Goal: Task Accomplishment & Management: Manage account settings

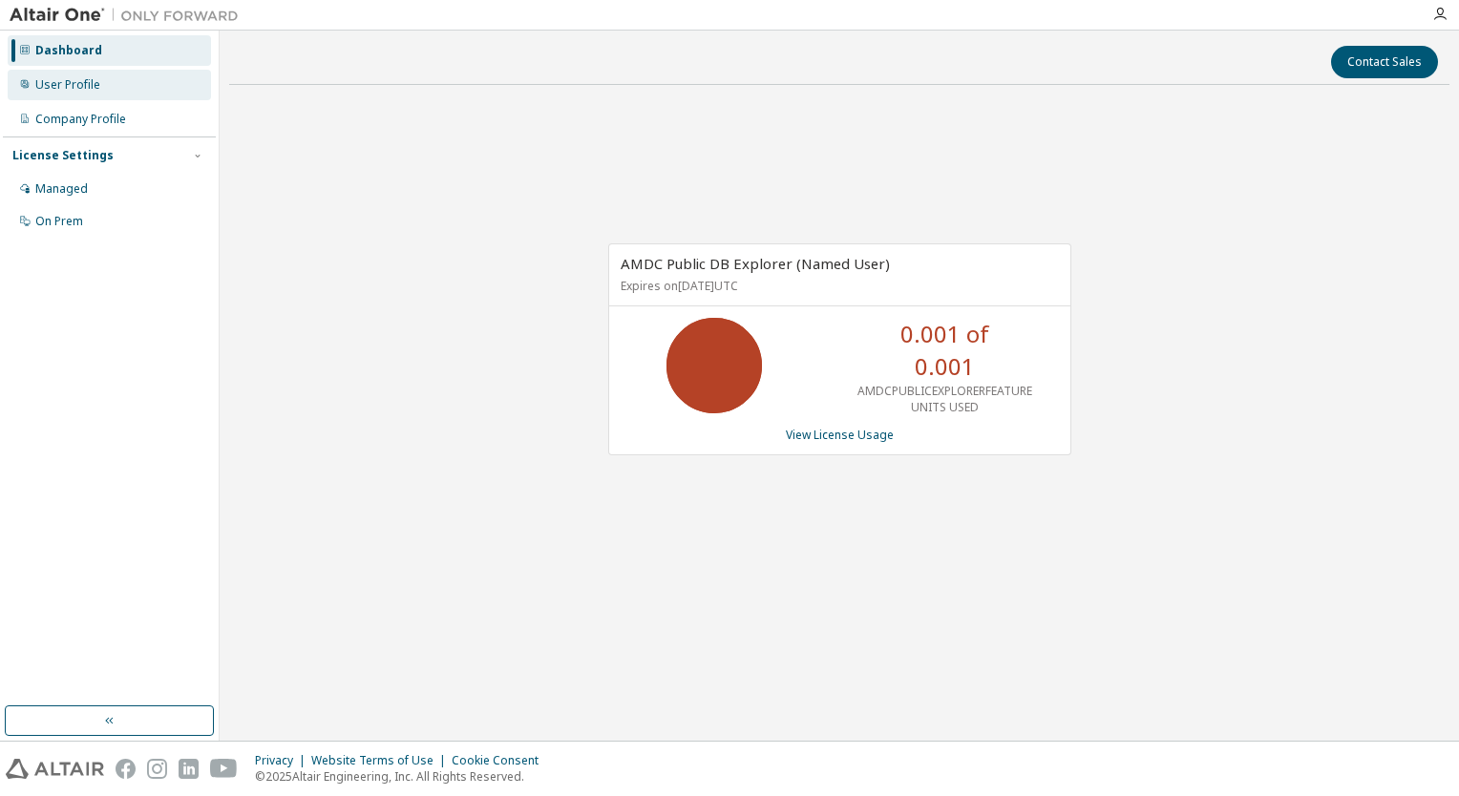
click at [76, 83] on div "User Profile" at bounding box center [67, 84] width 65 height 15
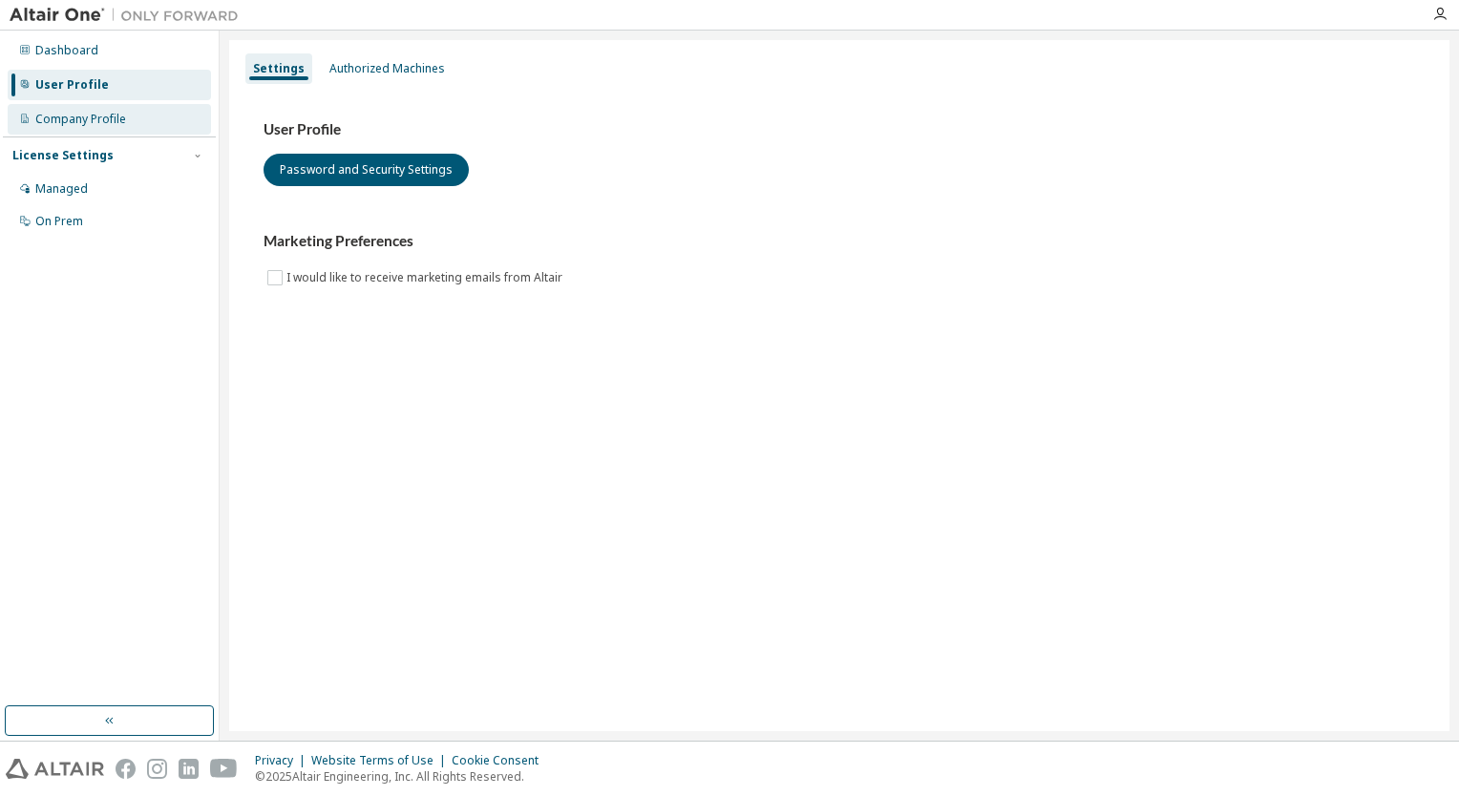
click at [75, 120] on div "Company Profile" at bounding box center [80, 119] width 91 height 15
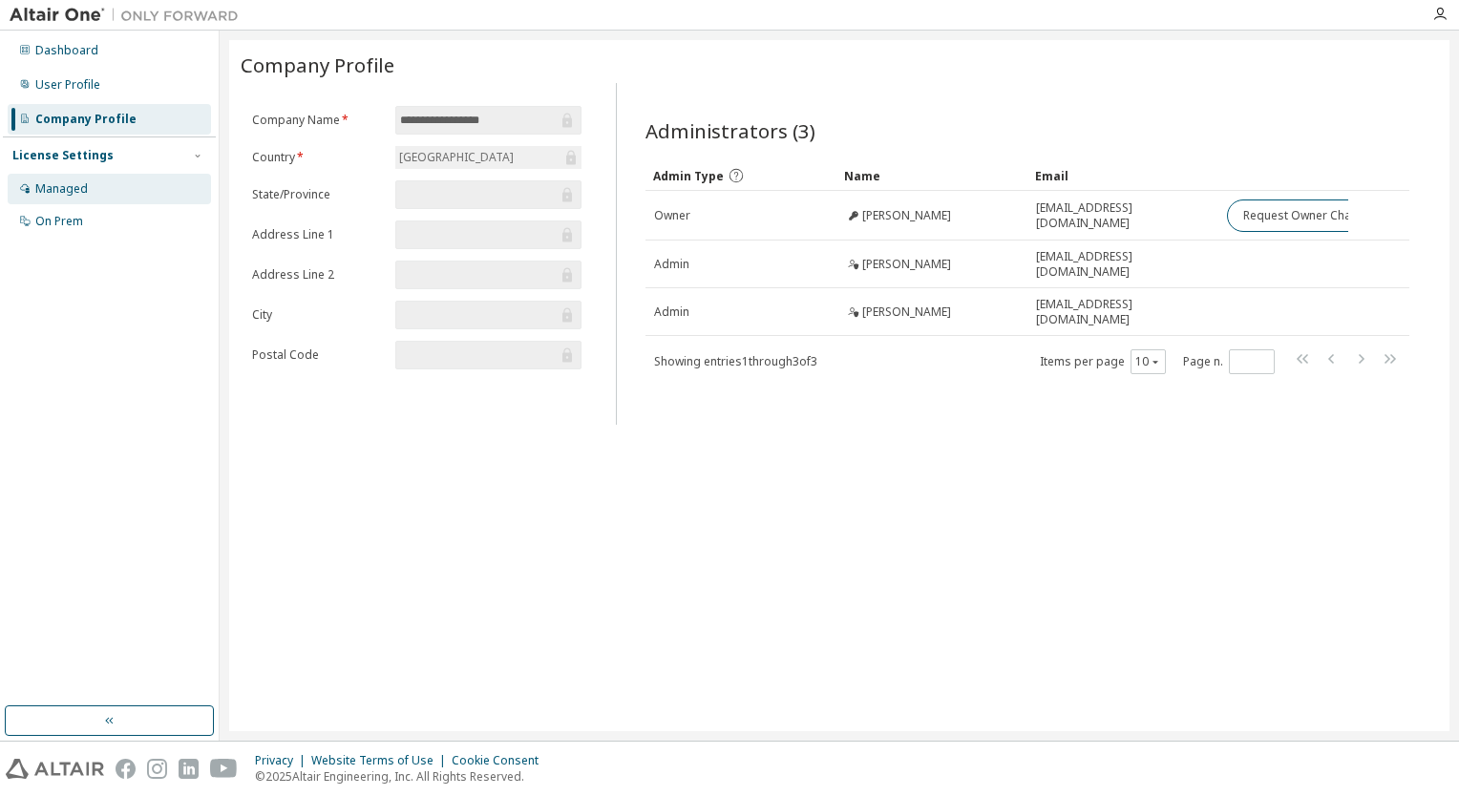
click at [73, 181] on div "Managed" at bounding box center [61, 188] width 53 height 15
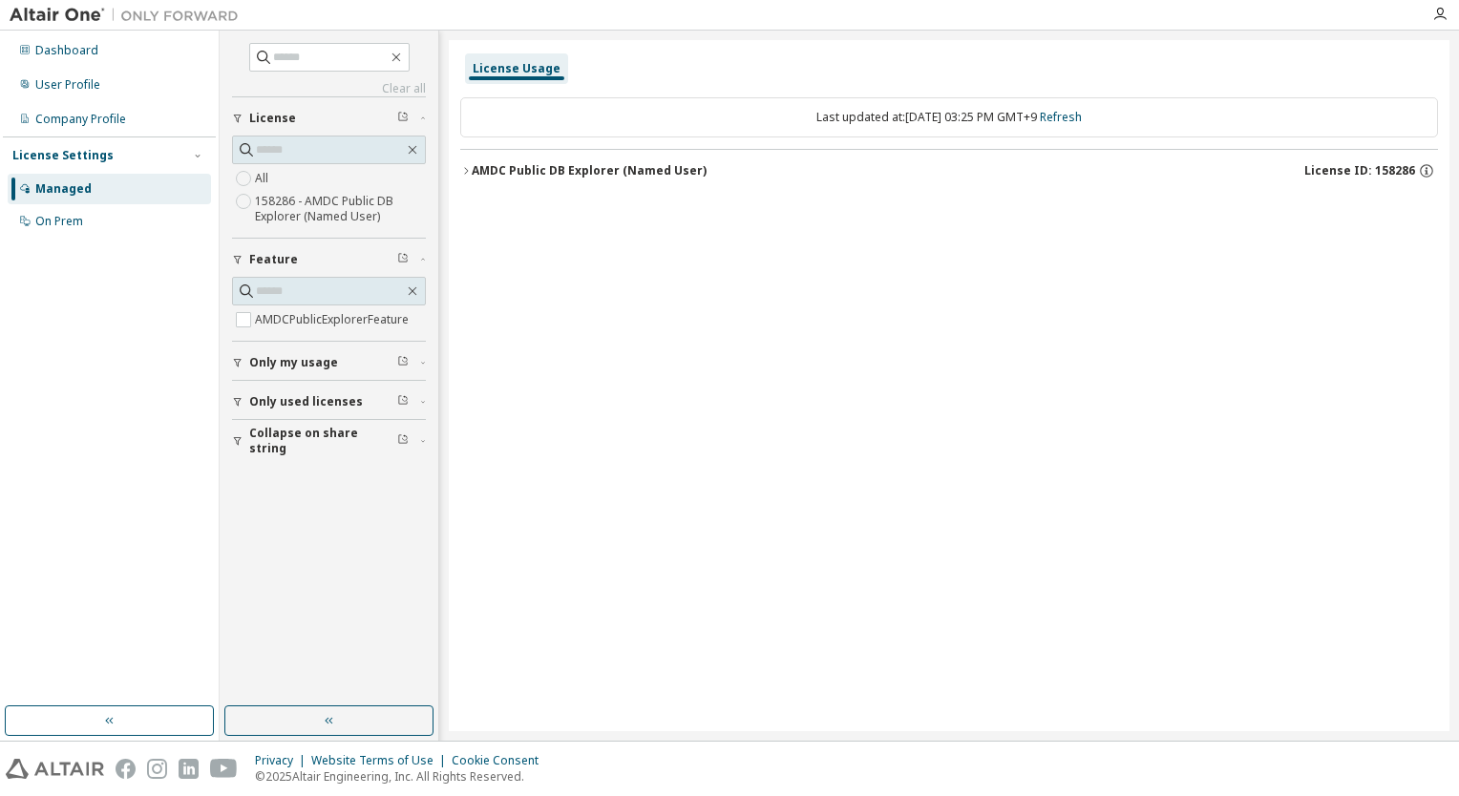
click at [512, 164] on div "AMDC Public DB Explorer (Named User)" at bounding box center [589, 170] width 235 height 15
click at [611, 217] on div "AMDCPublicExplorerFeature" at bounding box center [575, 209] width 172 height 17
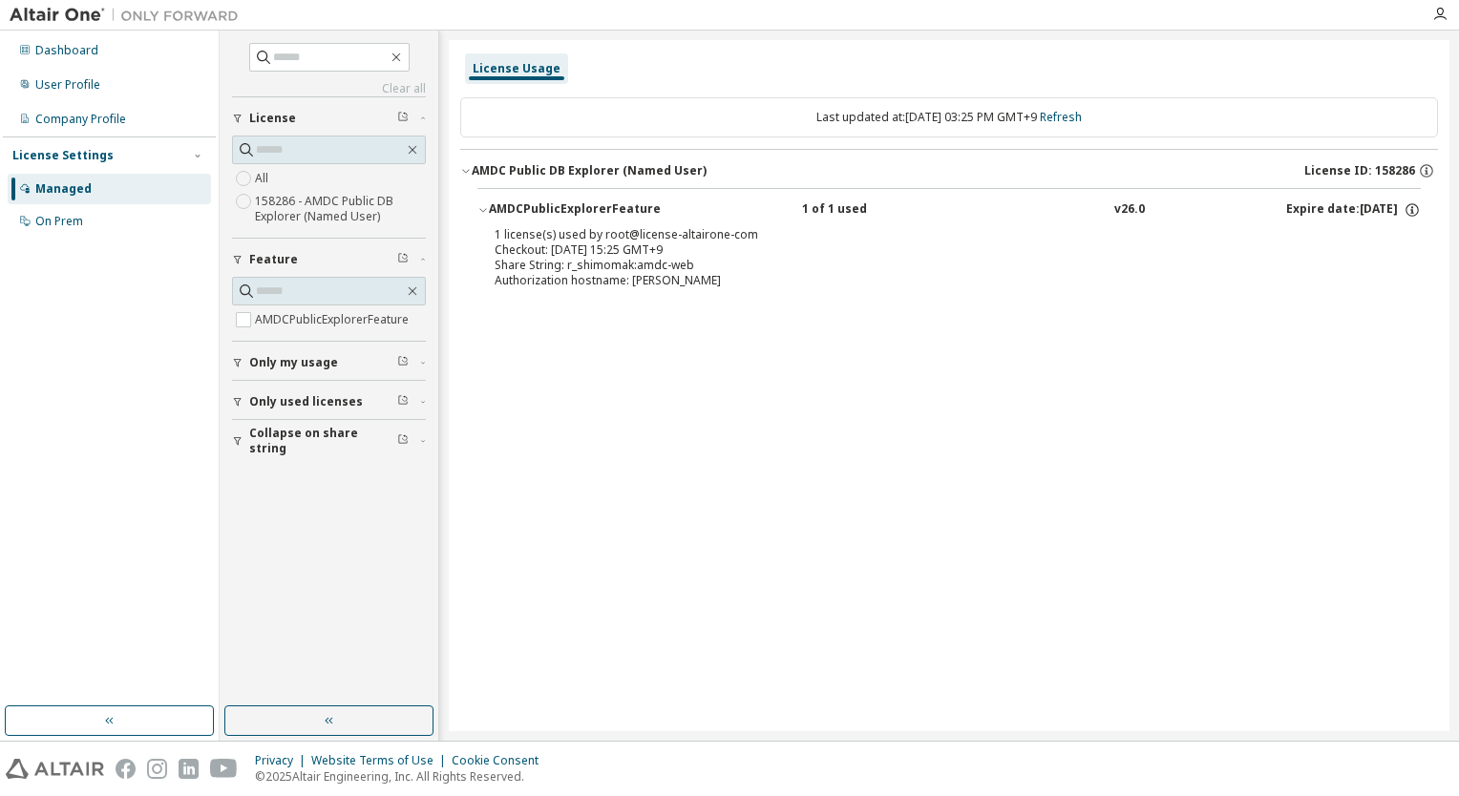
click at [611, 217] on div "AMDCPublicExplorerFeature" at bounding box center [575, 209] width 172 height 17
click at [638, 212] on div "AMDCPublicExplorerFeature" at bounding box center [575, 209] width 172 height 17
click at [634, 215] on div "AMDCPublicExplorerFeature" at bounding box center [575, 209] width 172 height 17
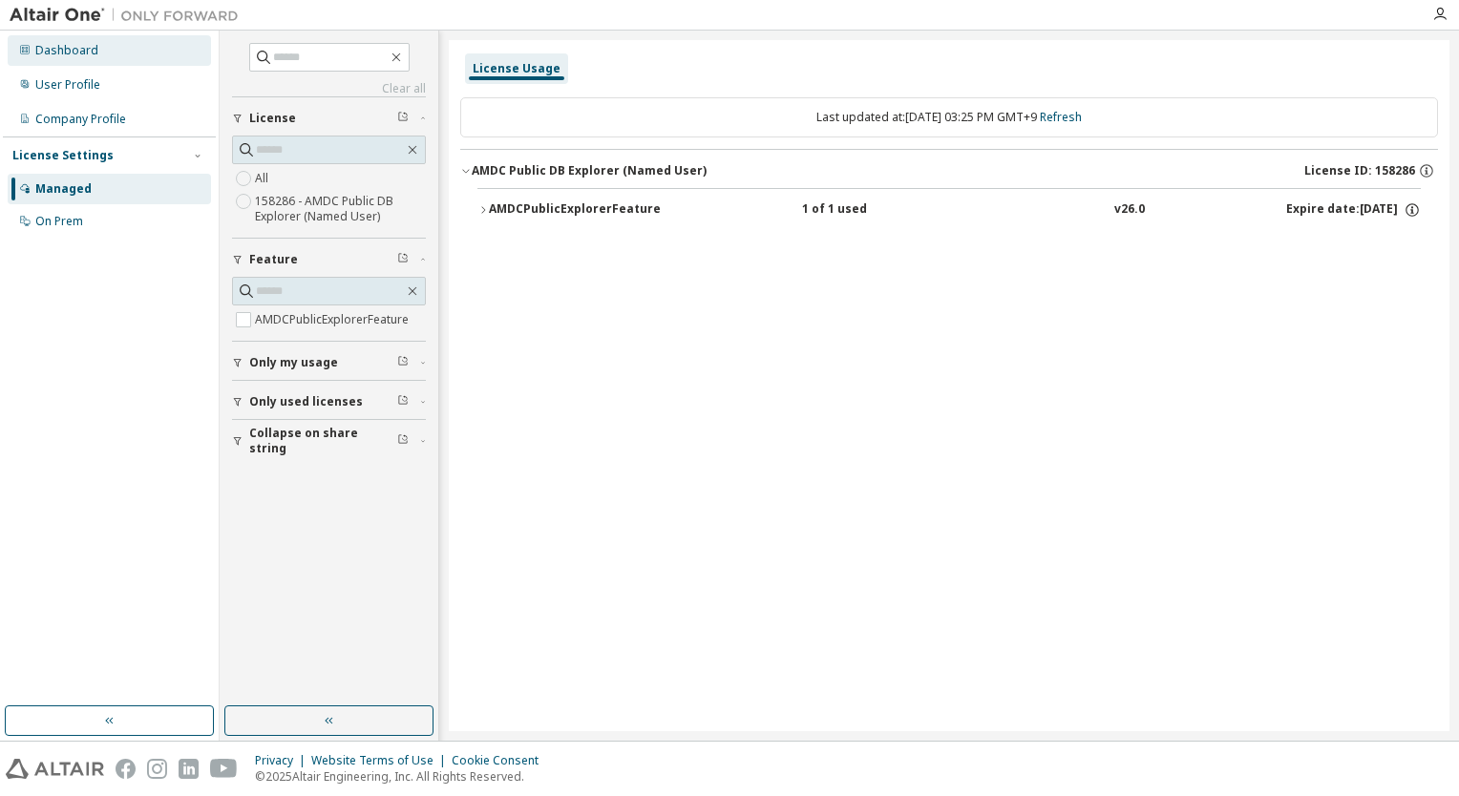
click at [95, 56] on div "Dashboard" at bounding box center [109, 50] width 203 height 31
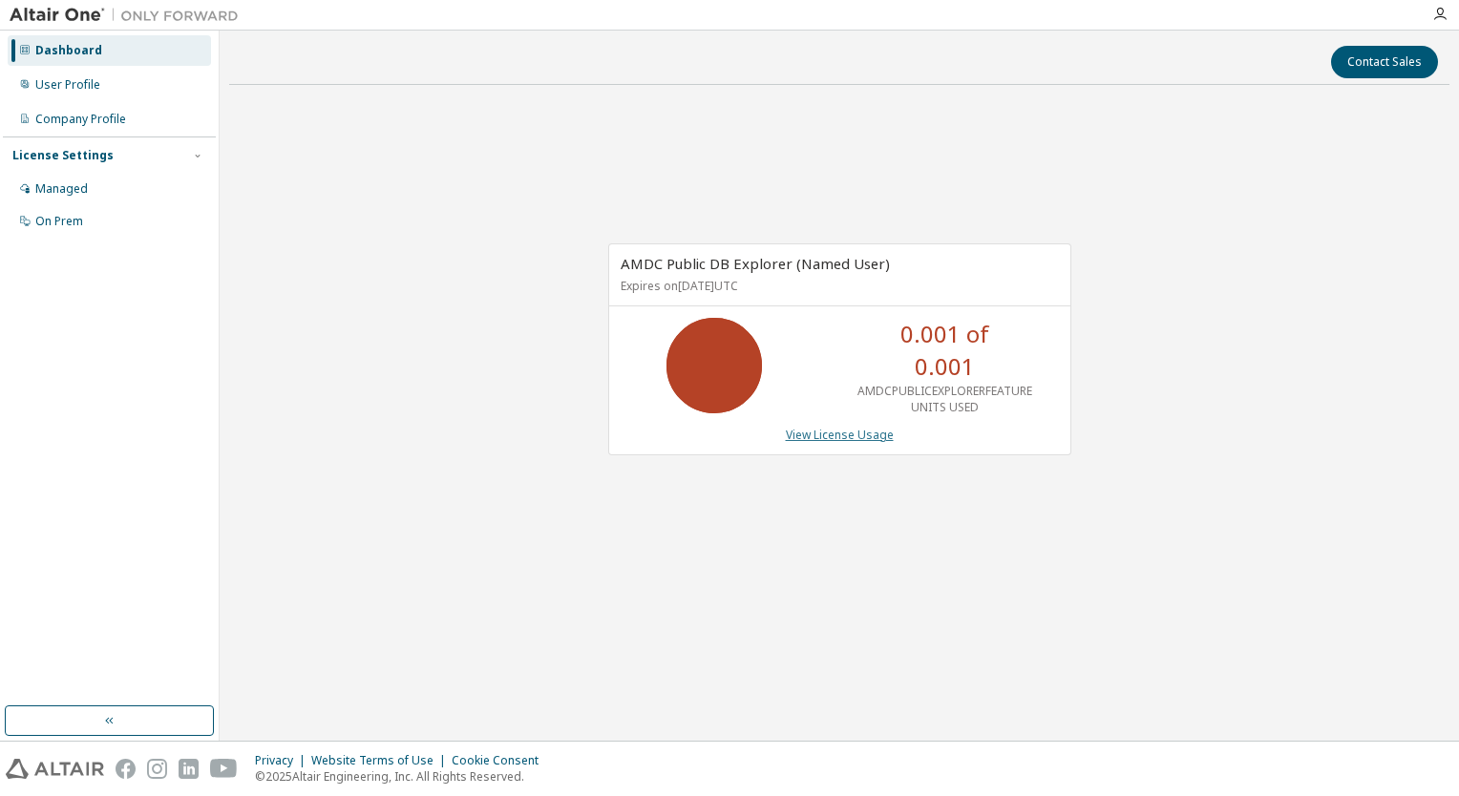
click at [809, 433] on link "View License Usage" at bounding box center [840, 435] width 108 height 16
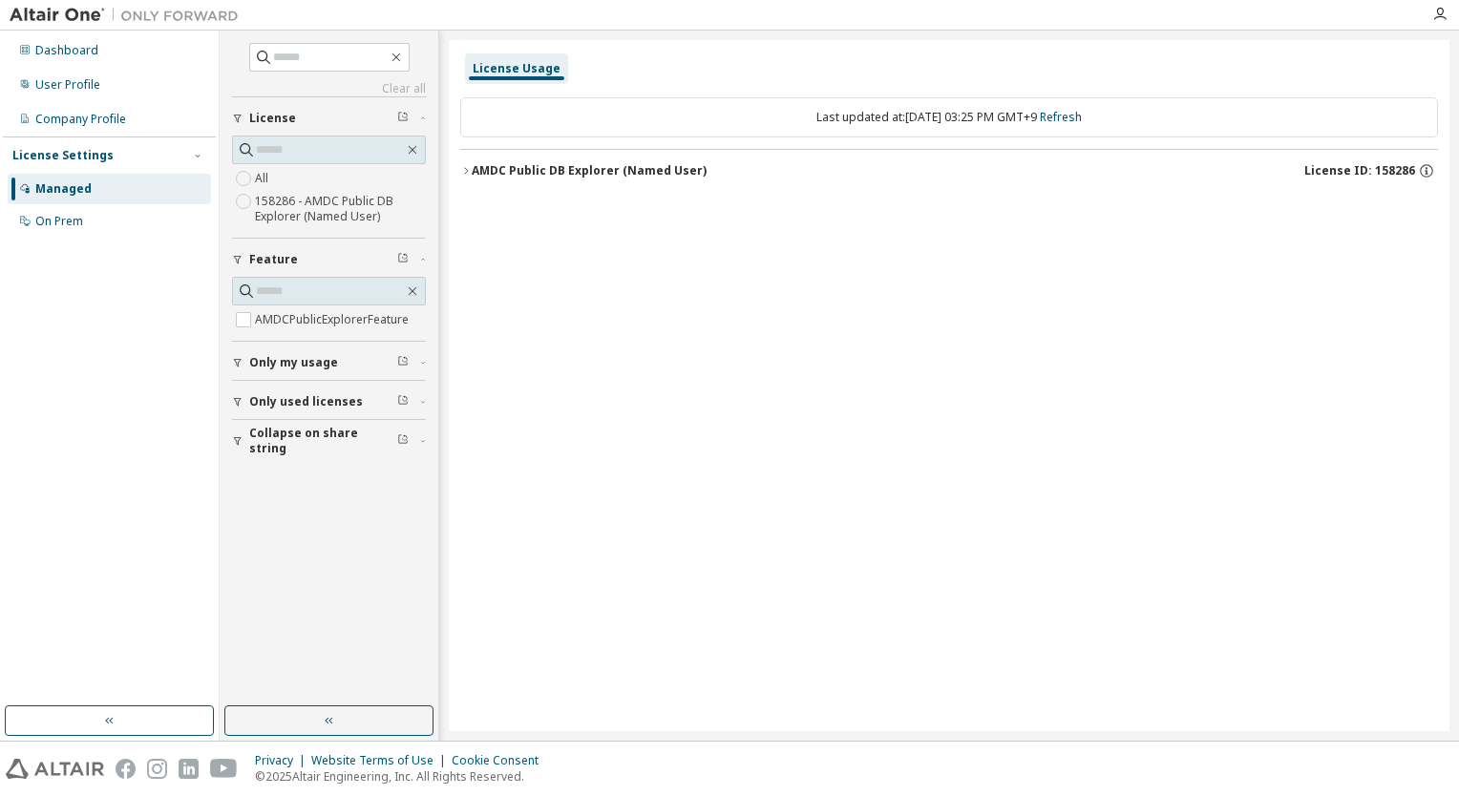
click at [663, 175] on div "AMDC Public DB Explorer (Named User)" at bounding box center [589, 170] width 235 height 15
